Goal: Transaction & Acquisition: Book appointment/travel/reservation

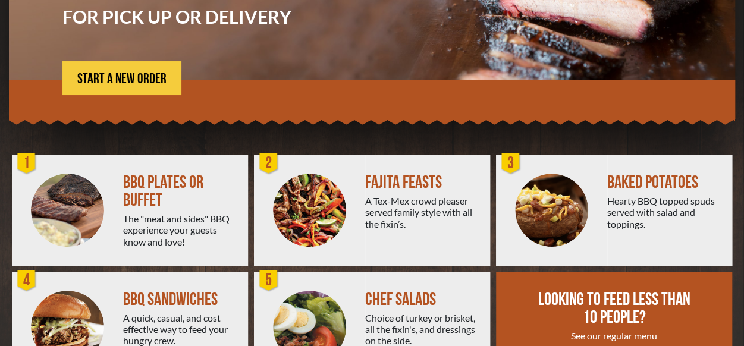
scroll to position [158, 0]
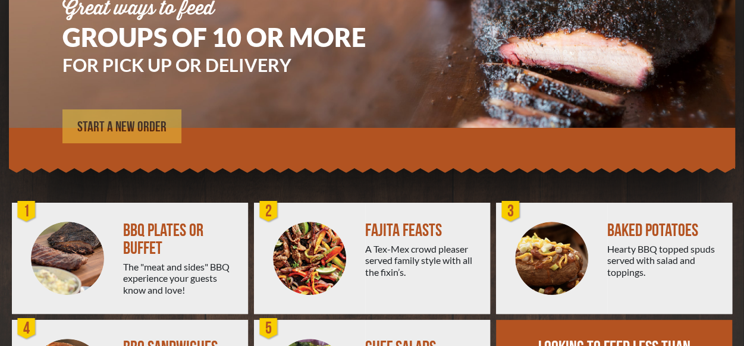
click at [155, 129] on span "START A NEW ORDER" at bounding box center [121, 127] width 89 height 14
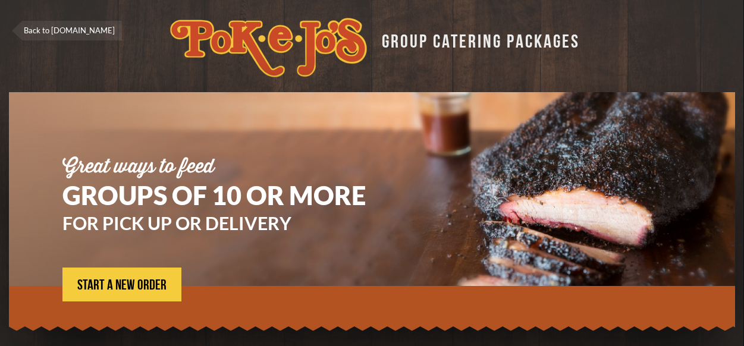
scroll to position [161, 0]
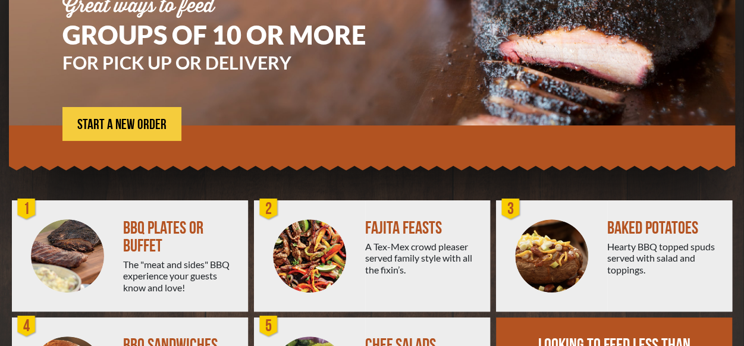
click at [90, 234] on img at bounding box center [67, 256] width 73 height 73
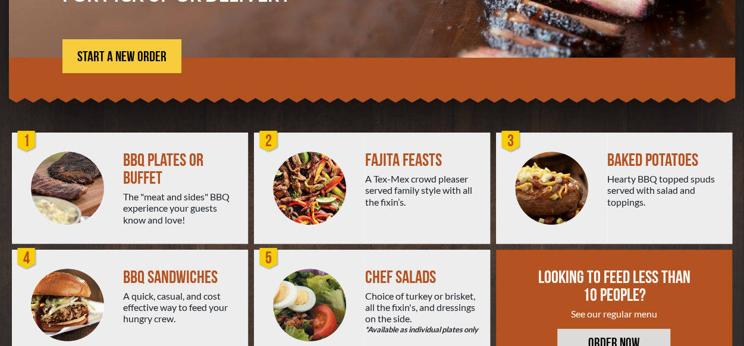
scroll to position [218, 0]
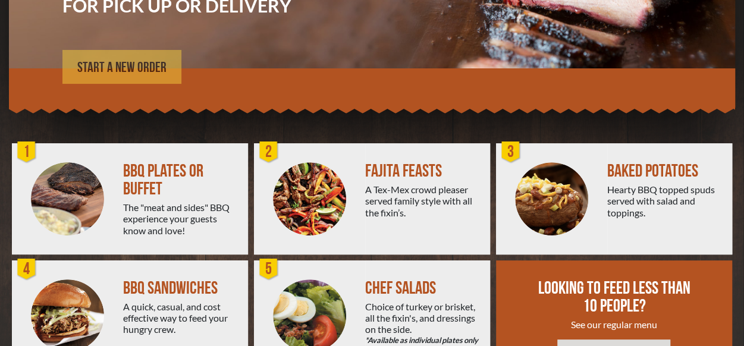
click at [152, 68] on span "START A NEW ORDER" at bounding box center [121, 68] width 89 height 14
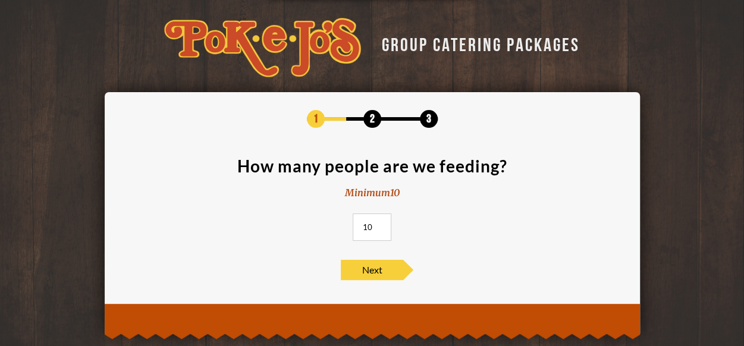
click at [381, 221] on input "10" at bounding box center [372, 227] width 39 height 27
click at [380, 221] on input "10" at bounding box center [372, 227] width 39 height 27
drag, startPoint x: 372, startPoint y: 227, endPoint x: 362, endPoint y: 224, distance: 11.0
click at [362, 224] on input "10" at bounding box center [372, 227] width 39 height 27
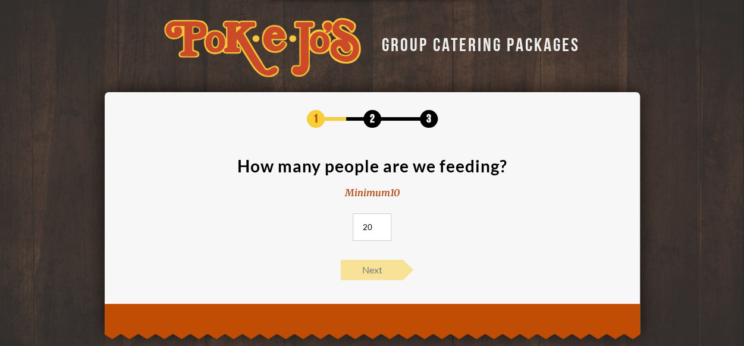
type input "20"
click at [359, 261] on span "Next" at bounding box center [372, 270] width 62 height 20
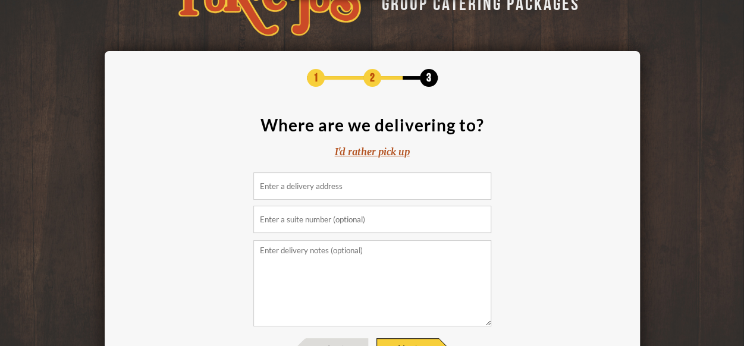
scroll to position [59, 0]
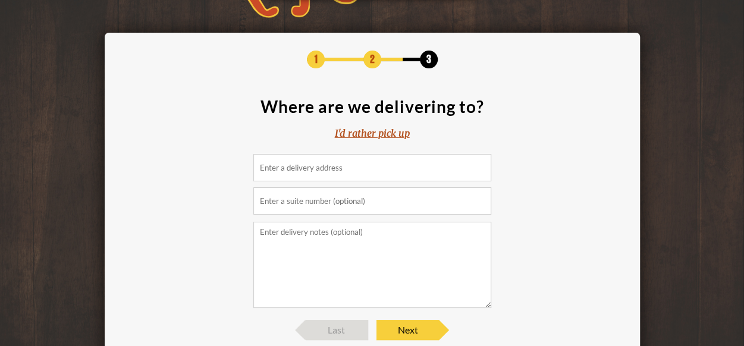
click at [350, 174] on input at bounding box center [372, 167] width 238 height 27
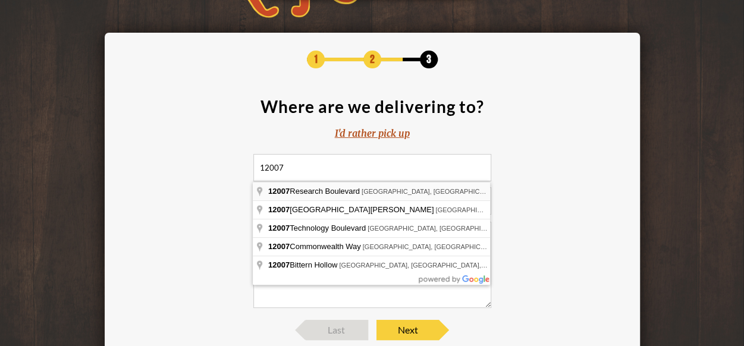
type input "12007 Research Boulevard, Austin, TX, USA"
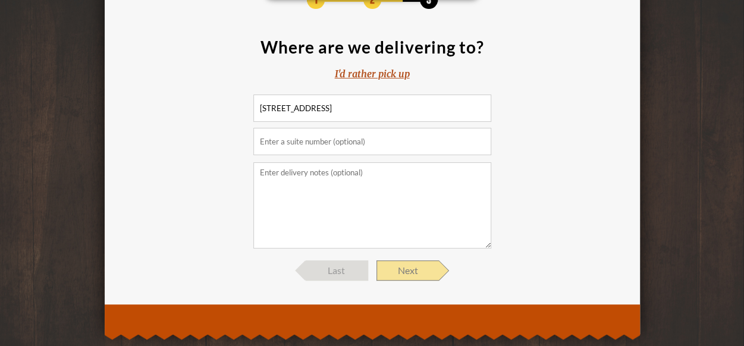
click at [409, 272] on span "Next" at bounding box center [408, 271] width 62 height 20
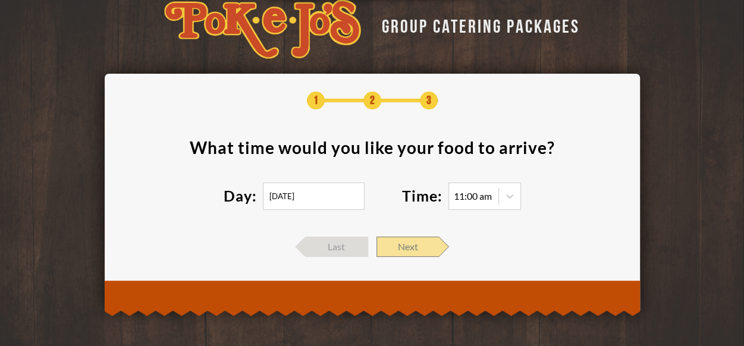
scroll to position [18, 0]
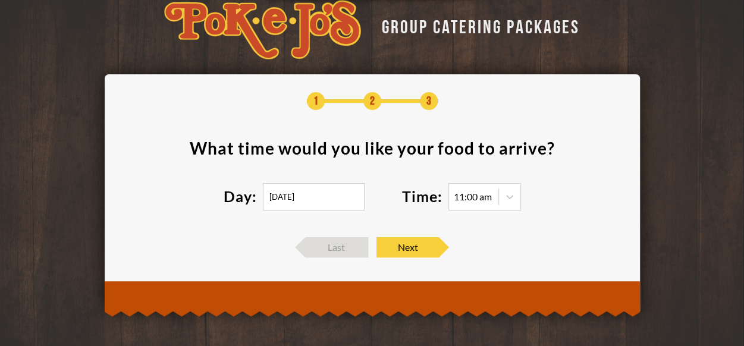
click at [291, 192] on input "09/04/2025" at bounding box center [314, 196] width 102 height 27
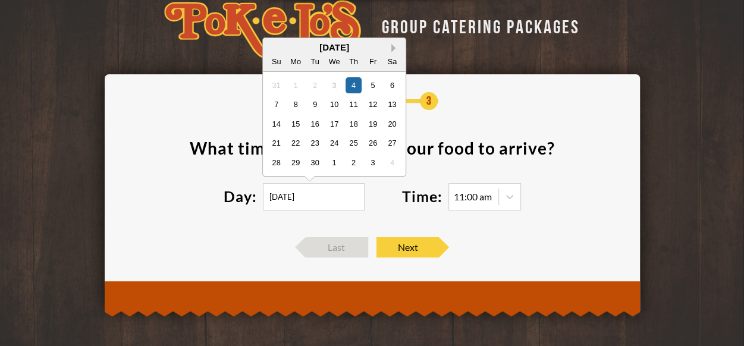
click at [395, 47] on button "Next Month" at bounding box center [395, 48] width 8 height 8
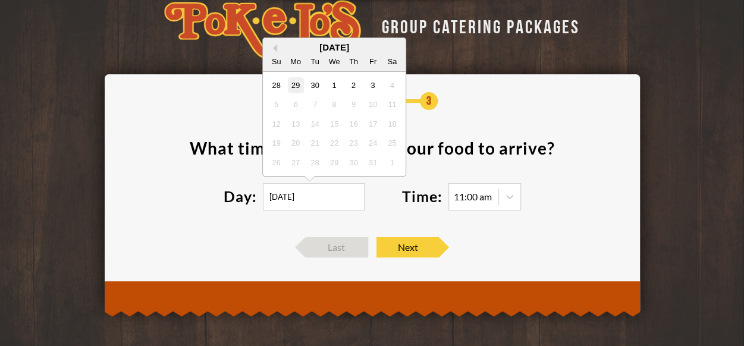
click at [296, 85] on div "29" at bounding box center [295, 85] width 16 height 16
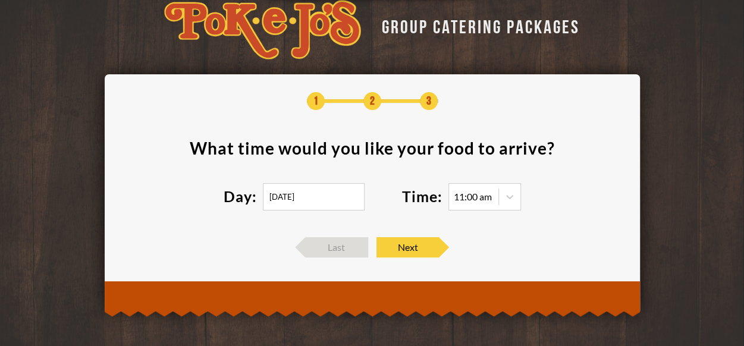
click at [281, 192] on input "09/29/2025" at bounding box center [314, 196] width 102 height 27
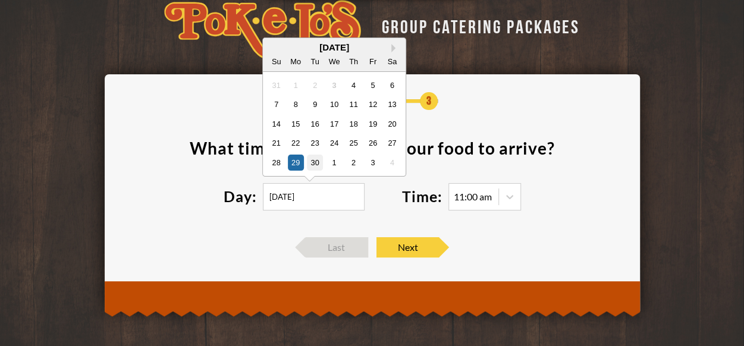
click at [316, 161] on div "30" at bounding box center [314, 162] width 16 height 16
type input "09/30/2025"
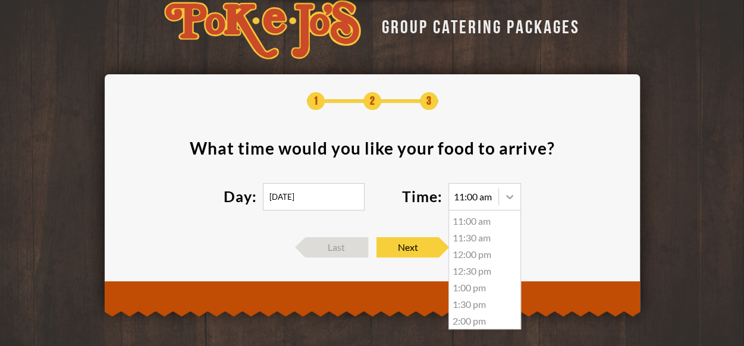
click at [507, 192] on icon at bounding box center [510, 197] width 12 height 12
drag, startPoint x: 508, startPoint y: 230, endPoint x: 514, endPoint y: 208, distance: 23.4
click at [514, 208] on div "11:00 am 11:00 am 11:30 am 12:00 pm 12:30 pm 1:00 pm 1:30 pm 2:00 pm 2:30 pm 3:…" at bounding box center [485, 196] width 73 height 27
drag, startPoint x: 522, startPoint y: 246, endPoint x: 521, endPoint y: 225, distance: 20.3
click at [521, 225] on div "1 2 3 What time would you like your food to arrive ? Day: 09/30/2025 Time: 11:0…" at bounding box center [373, 174] width 500 height 165
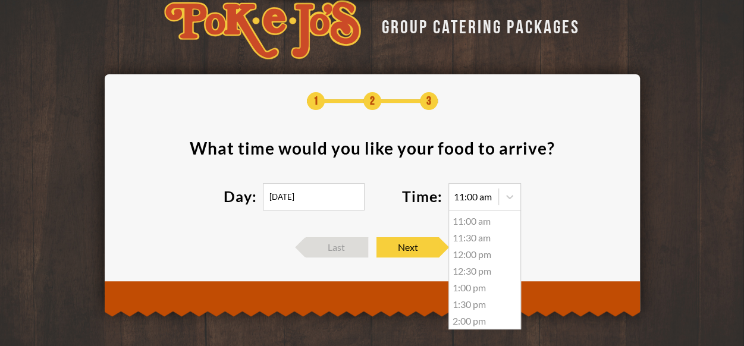
click at [548, 215] on section "What time would you like your food to arrive ? Day: 09/30/2025 Time: 11:00 am 1…" at bounding box center [373, 183] width 500 height 86
click at [551, 120] on div "1 2 3 What time would you like your food to arrive ? Day: 09/30/2025 Time: 11:0…" at bounding box center [373, 174] width 500 height 165
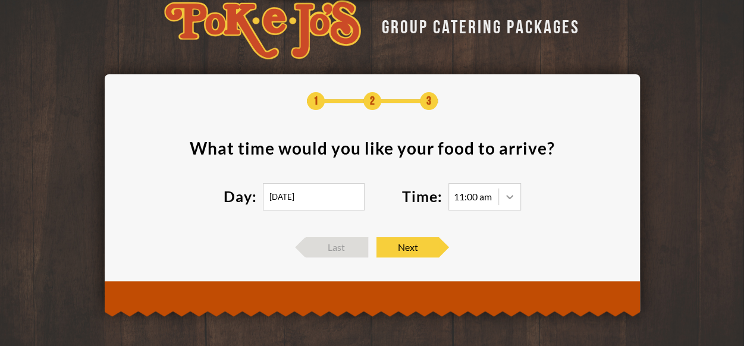
click at [518, 195] on div at bounding box center [509, 196] width 21 height 21
click at [515, 196] on icon at bounding box center [510, 197] width 12 height 12
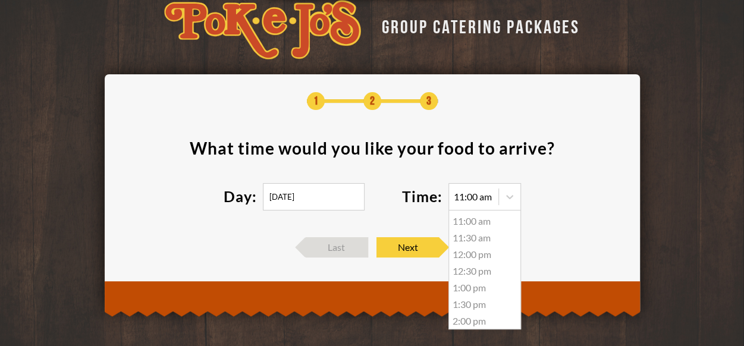
click at [531, 186] on section "What time would you like your food to arrive ? Day: 09/30/2025 Time: 11:00 am 1…" at bounding box center [373, 183] width 500 height 86
drag, startPoint x: 535, startPoint y: 184, endPoint x: 545, endPoint y: 177, distance: 12.4
click at [537, 183] on section "What time would you like your food to arrive ? Day: 09/30/2025 Time: 11:00 am 1…" at bounding box center [373, 183] width 500 height 86
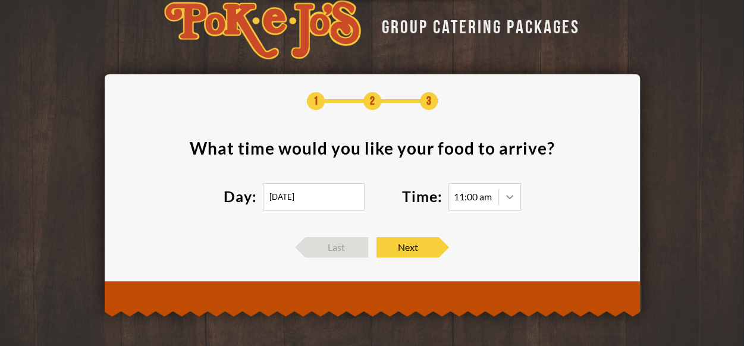
click at [515, 189] on div at bounding box center [509, 196] width 21 height 21
